Goal: Find specific page/section: Find specific page/section

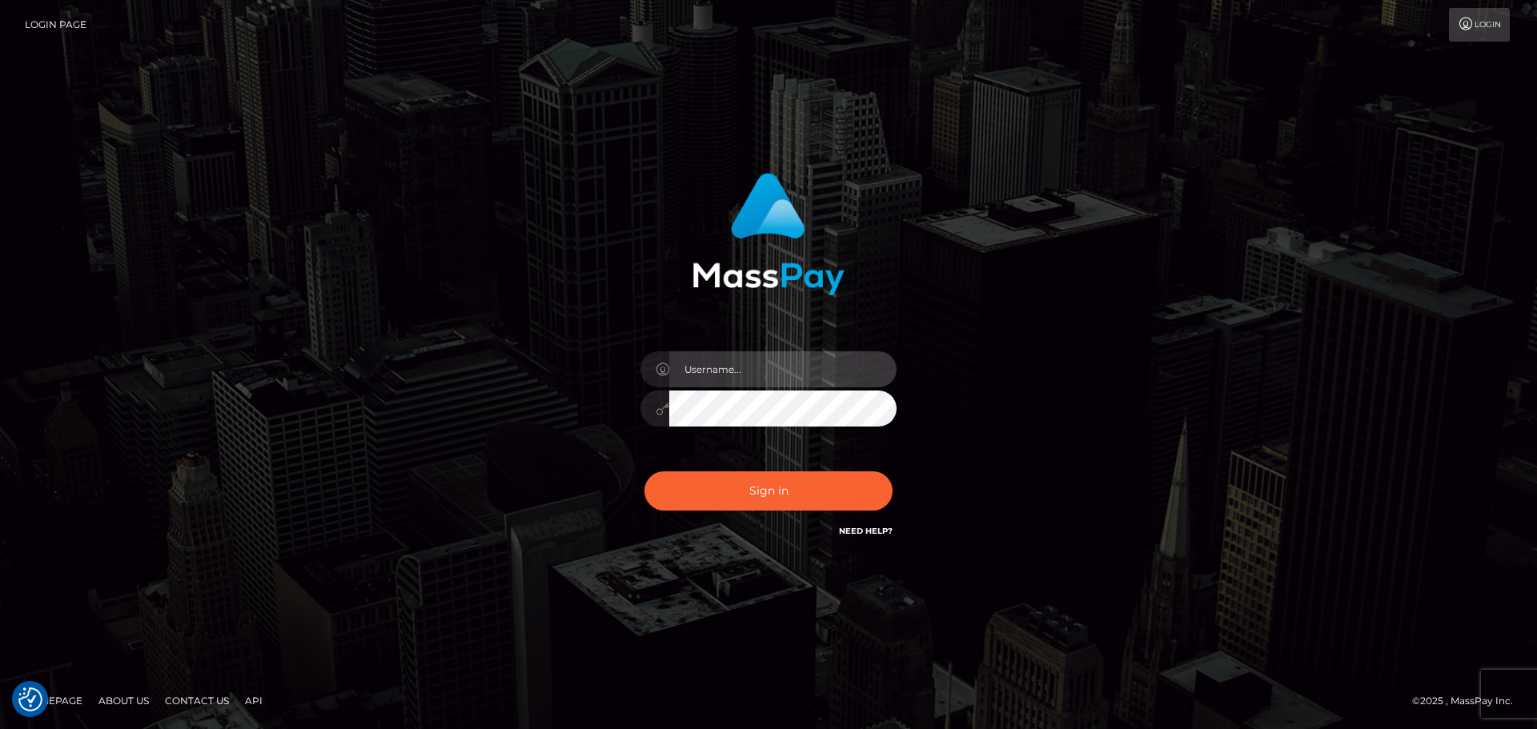
click at [693, 374] on input "text" at bounding box center [782, 369] width 227 height 36
type input "pschroll"
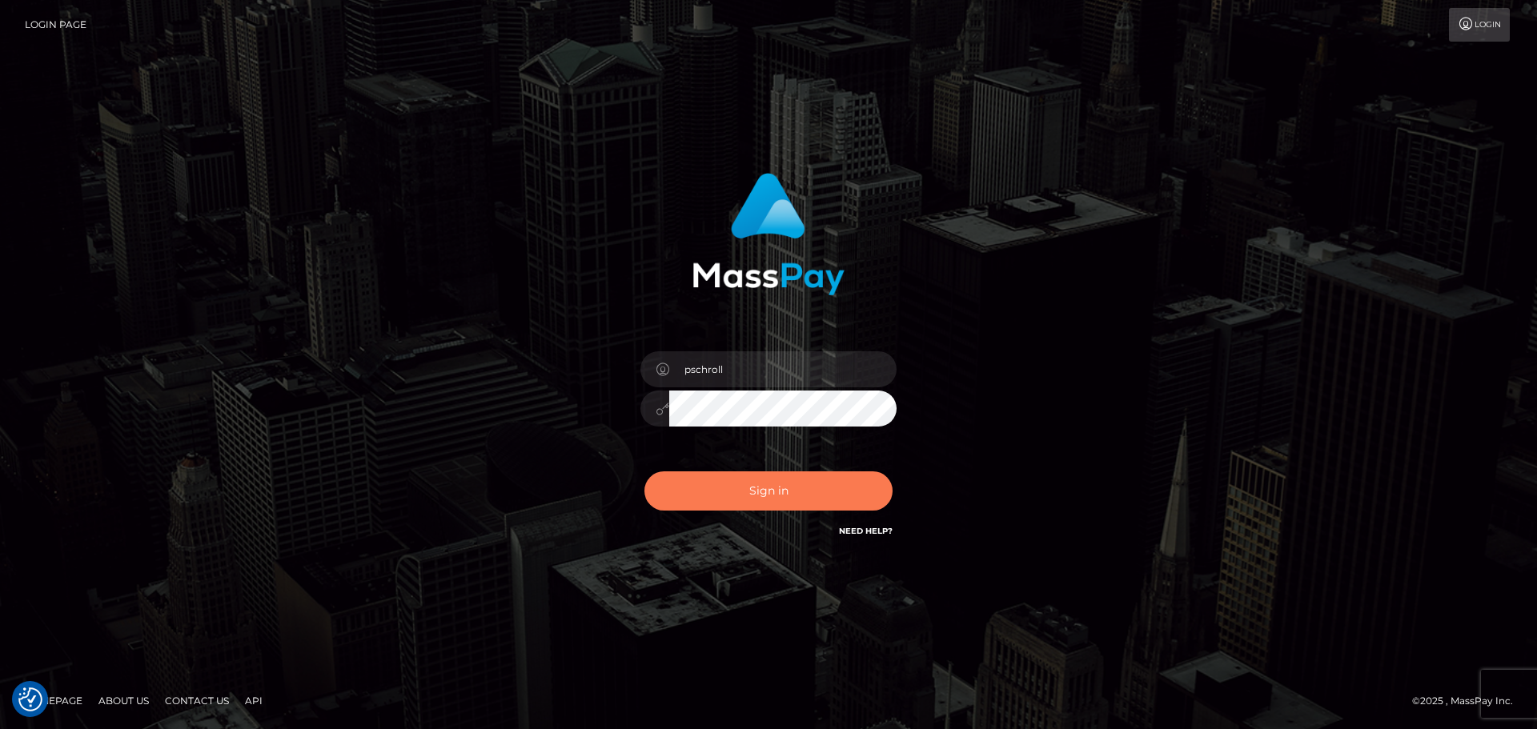
click at [781, 503] on button "Sign in" at bounding box center [768, 490] width 248 height 39
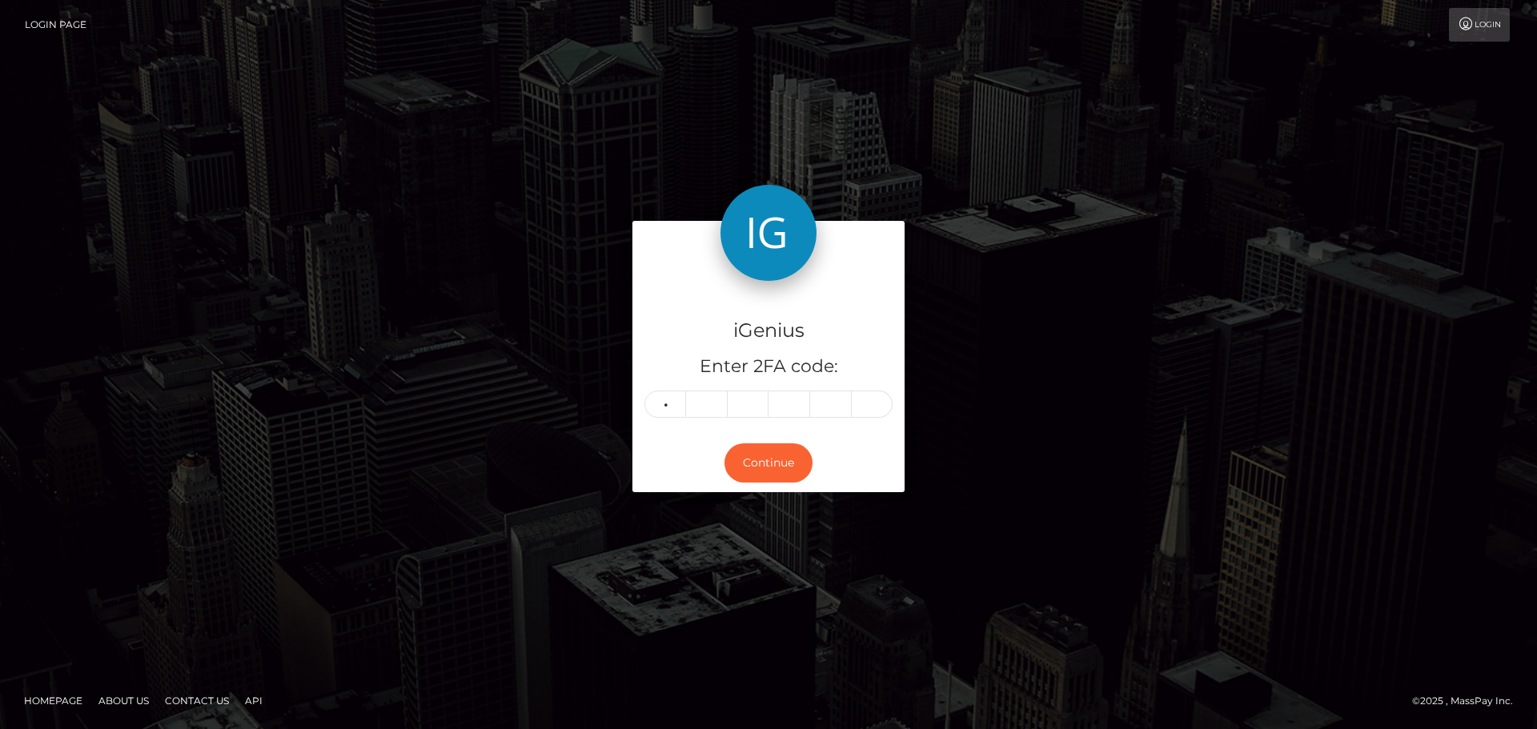
type input "2"
type input "9"
type input "4"
type input "7"
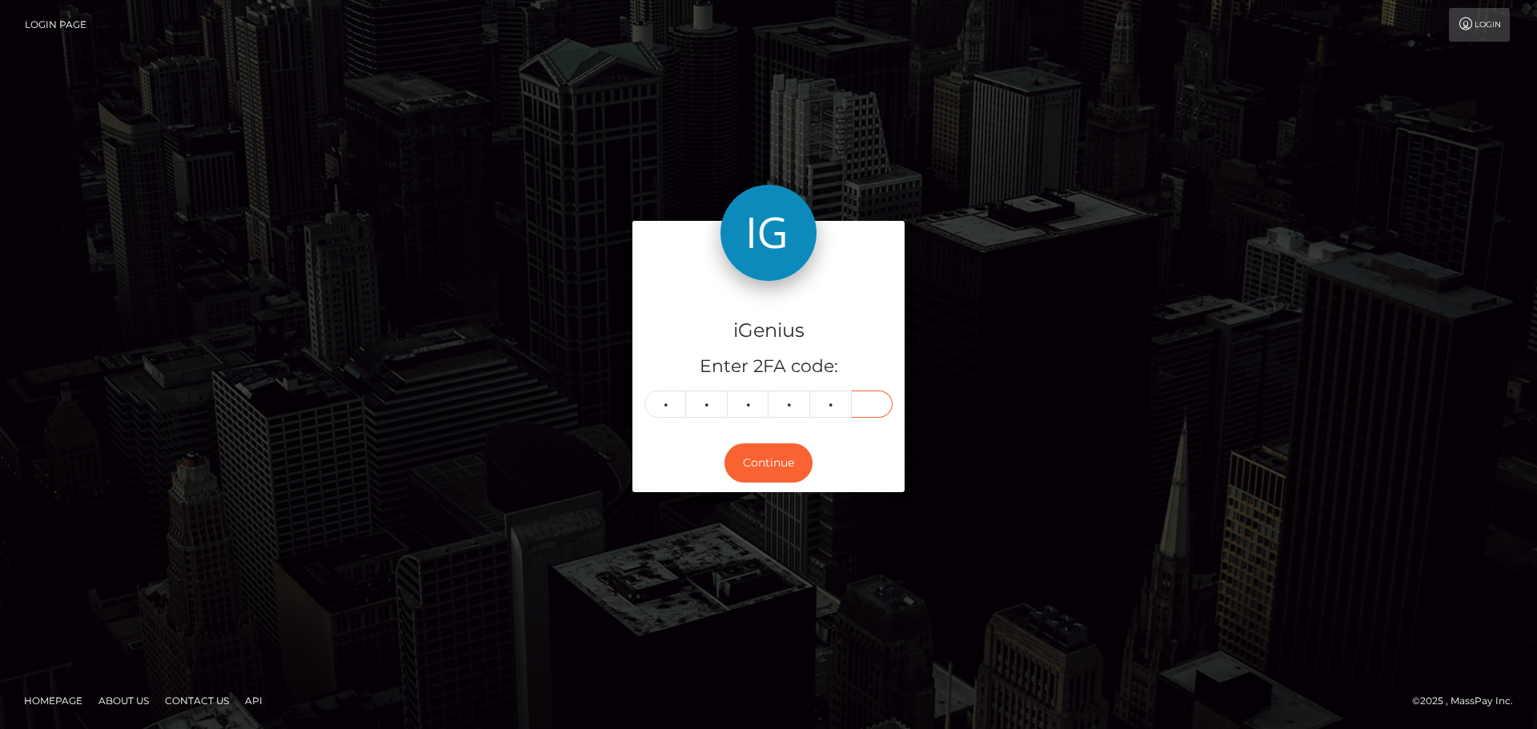
type input "3"
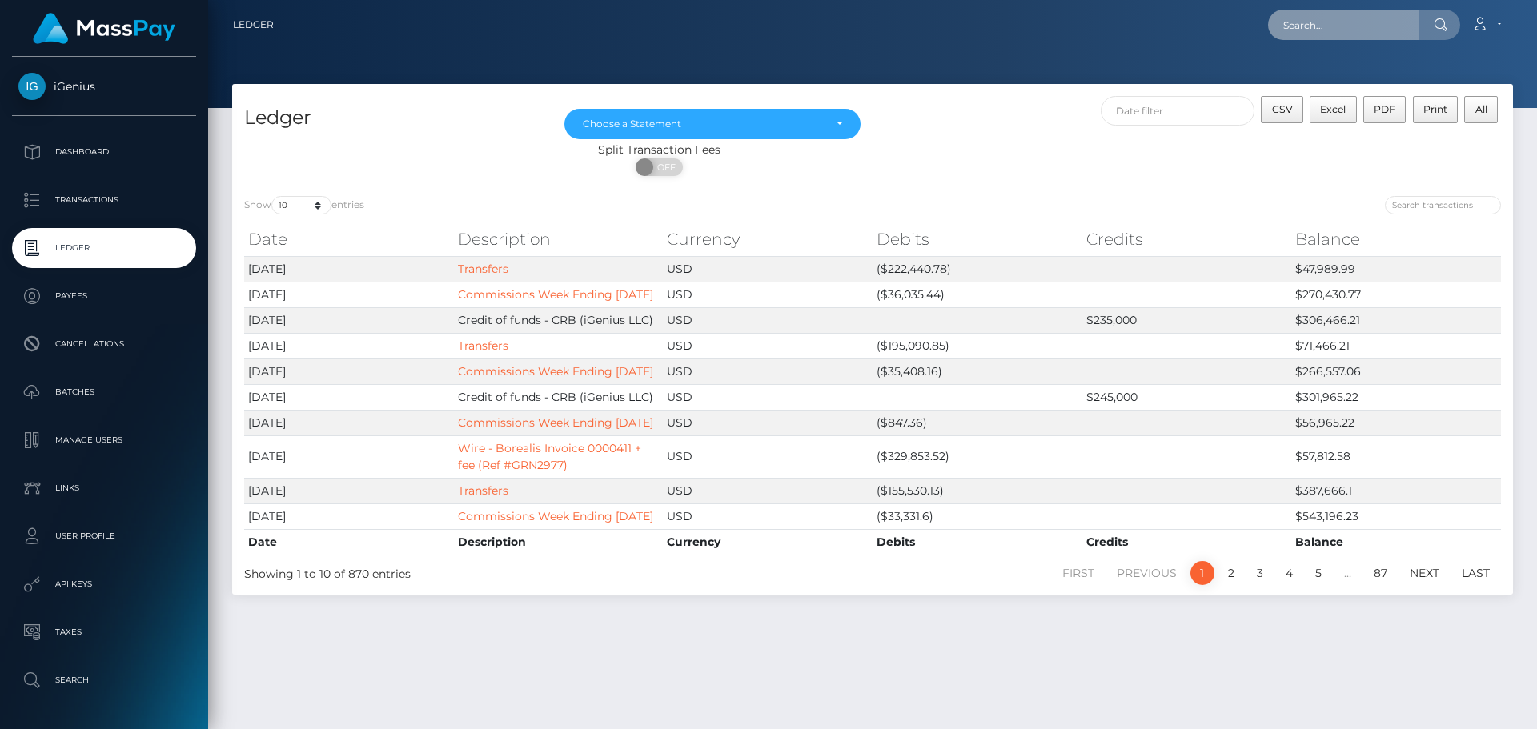
click at [1294, 22] on input "text" at bounding box center [1343, 25] width 150 height 30
paste input "916516"
type input "916516"
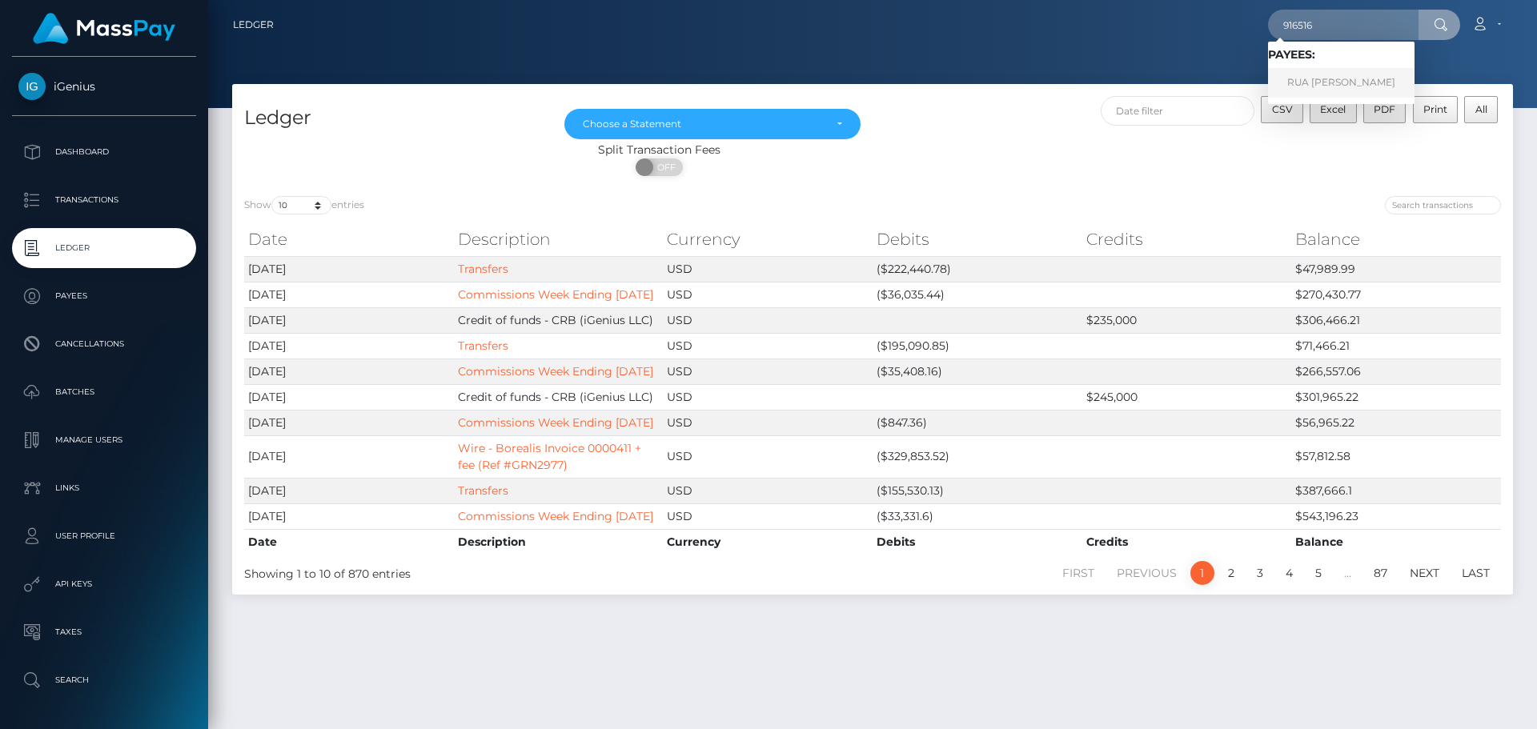
click at [1325, 82] on link "RUA SHEH YOUSEF" at bounding box center [1341, 83] width 146 height 30
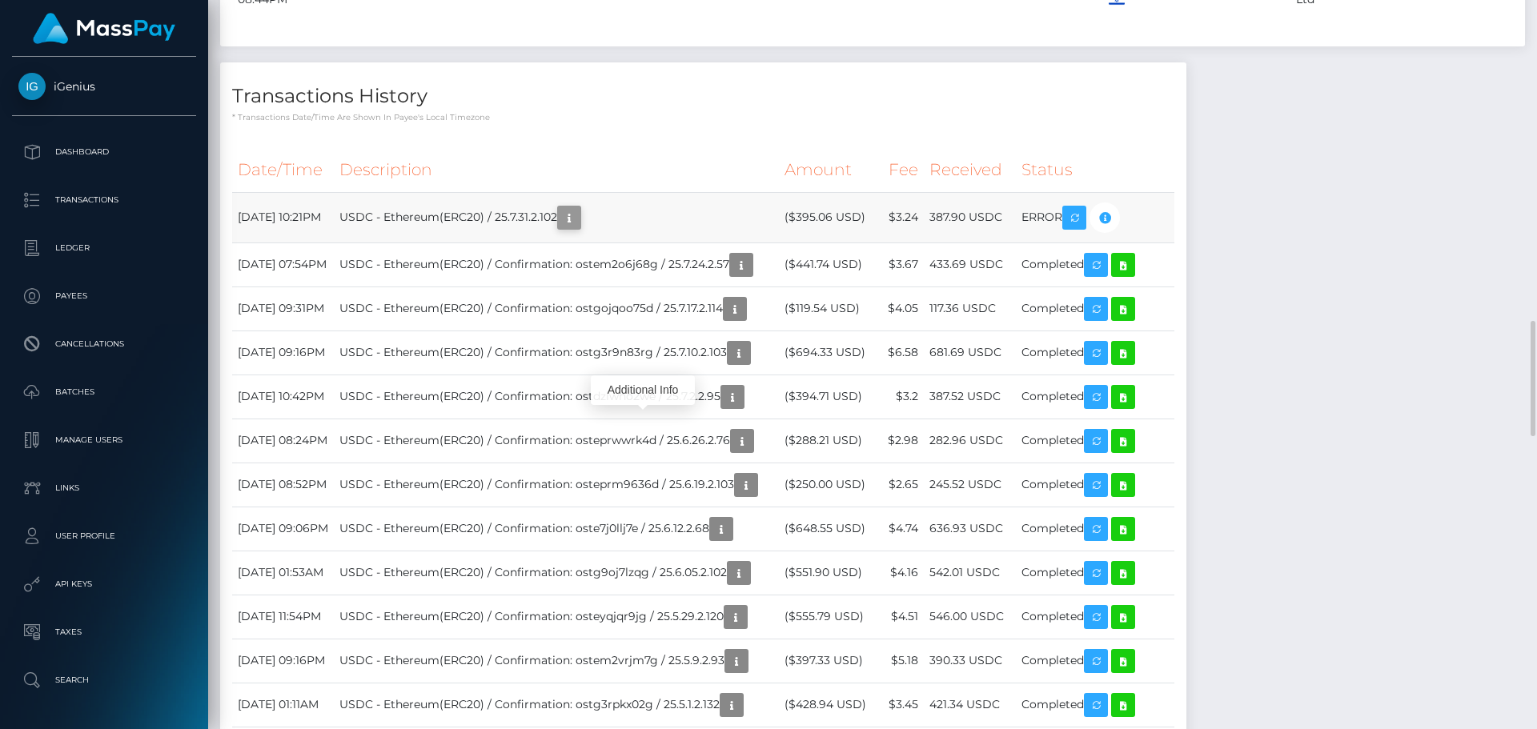
scroll to position [192, 411]
